Goal: Task Accomplishment & Management: Use online tool/utility

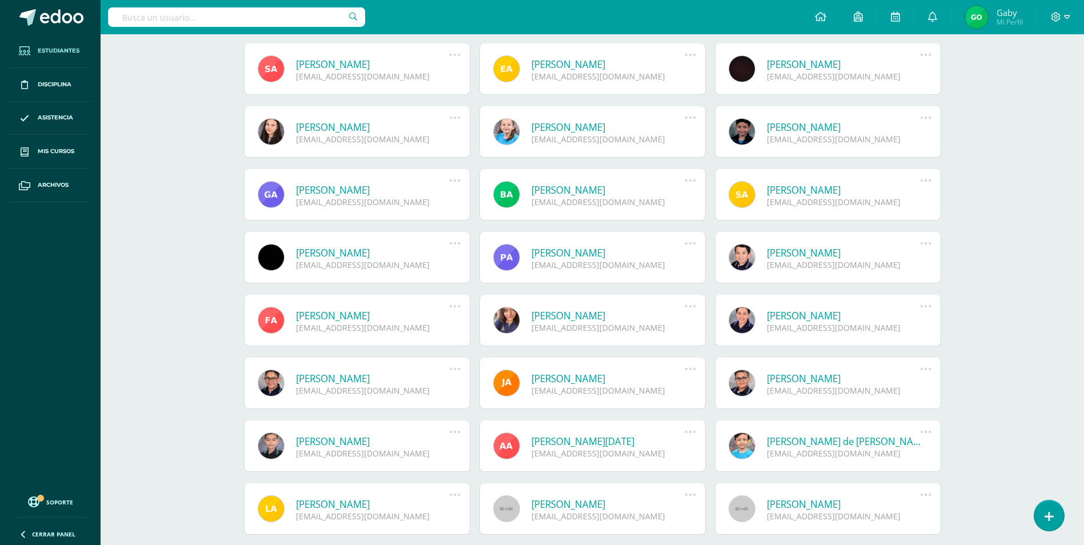
scroll to position [1005, 0]
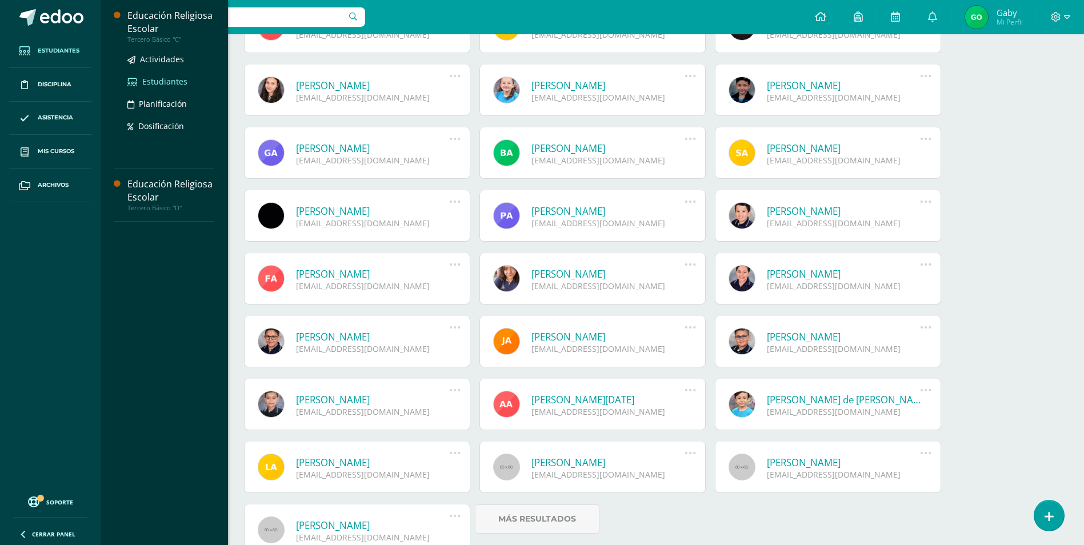
click at [165, 75] on link "Estudiantes" at bounding box center [170, 81] width 87 height 13
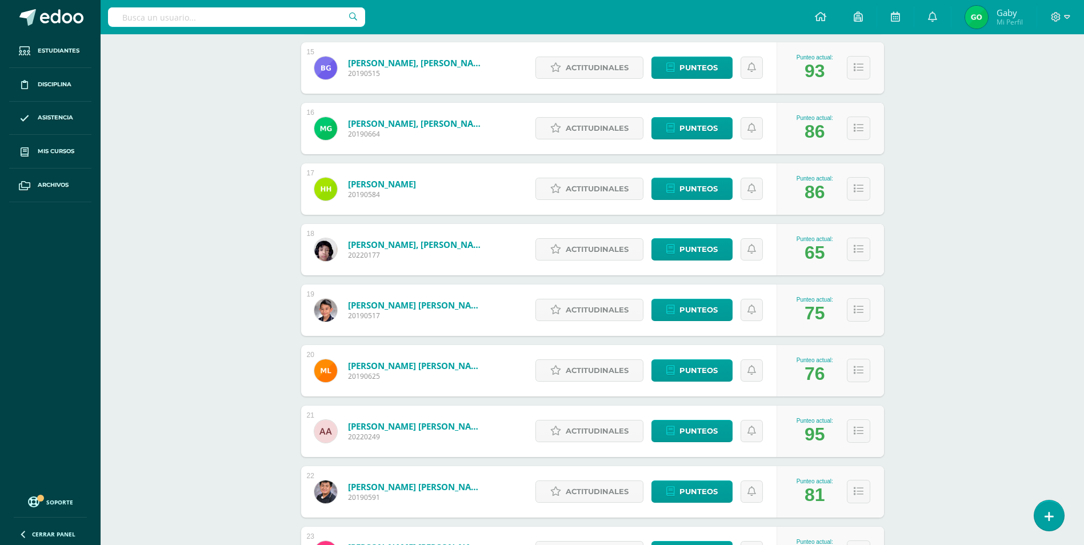
scroll to position [1057, 0]
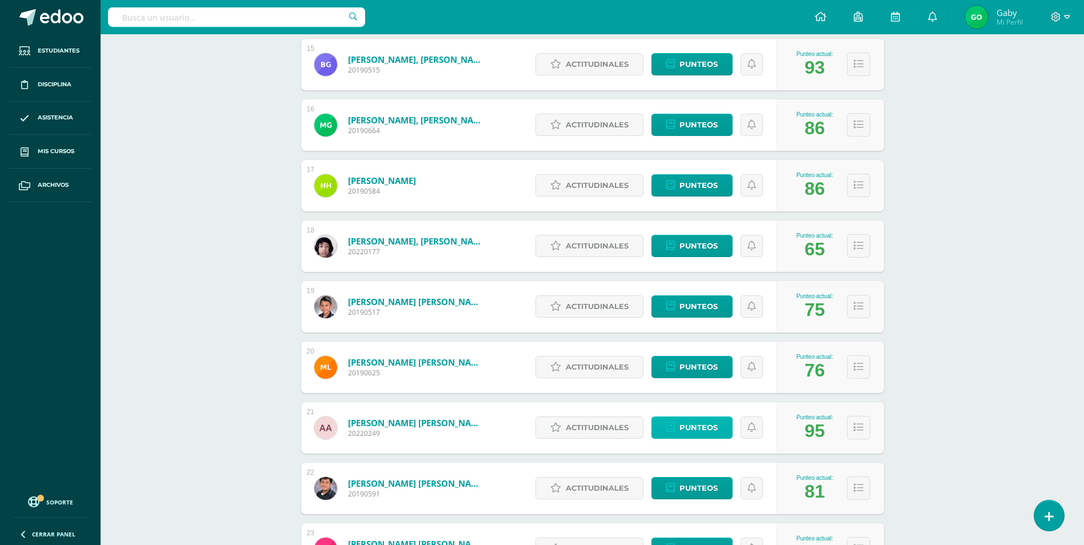
click at [696, 427] on span "Punteos" at bounding box center [698, 427] width 38 height 21
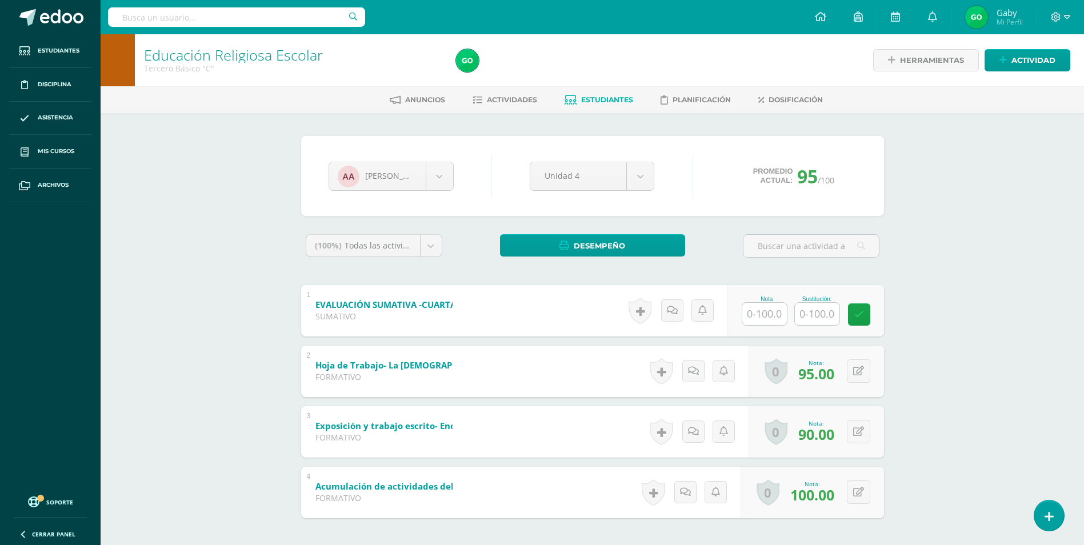
click at [820, 308] on input "text" at bounding box center [817, 314] width 45 height 22
click at [865, 316] on icon at bounding box center [866, 315] width 10 height 10
click at [832, 314] on input "70" at bounding box center [823, 313] width 46 height 23
type input "7"
click at [776, 320] on input "text" at bounding box center [770, 313] width 46 height 23
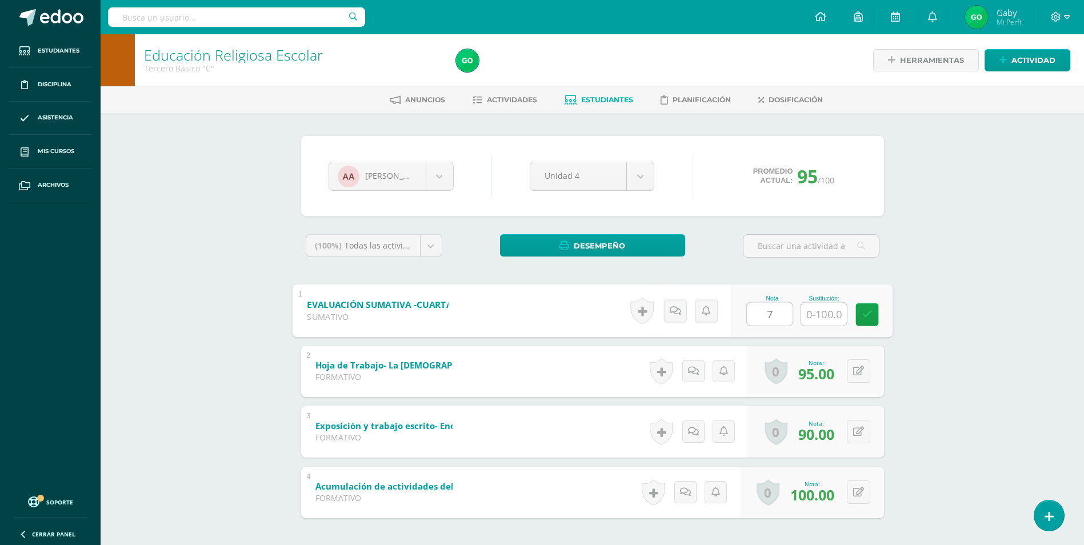
type input "70"
click at [867, 310] on icon at bounding box center [866, 315] width 10 height 10
